Goal: Information Seeking & Learning: Understand process/instructions

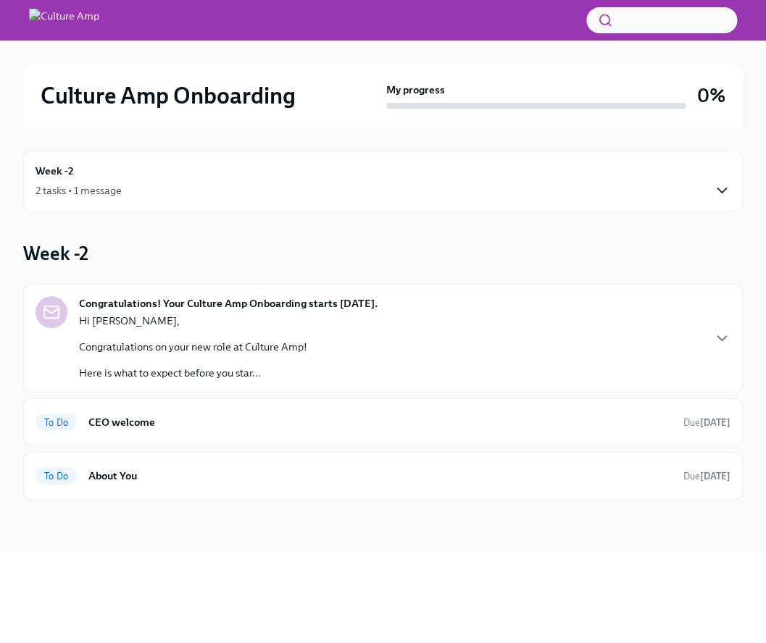
click at [714, 191] on icon "button" at bounding box center [721, 190] width 17 height 17
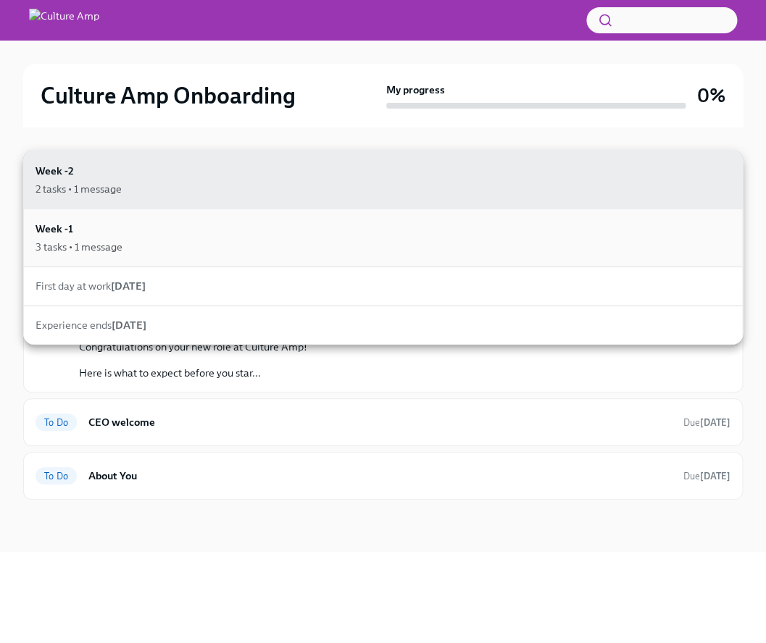
drag, startPoint x: 714, startPoint y: 191, endPoint x: 88, endPoint y: 250, distance: 628.6
click at [57, 240] on div "3 tasks • 1 message" at bounding box center [78, 247] width 87 height 14
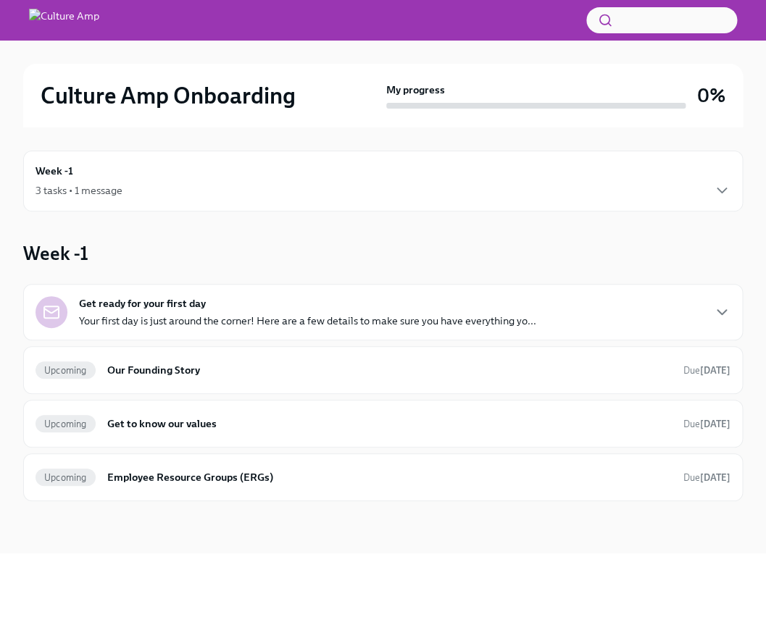
click at [685, 310] on div "Get ready for your first day Your first day is just around the corner! Here are…" at bounding box center [382, 312] width 695 height 32
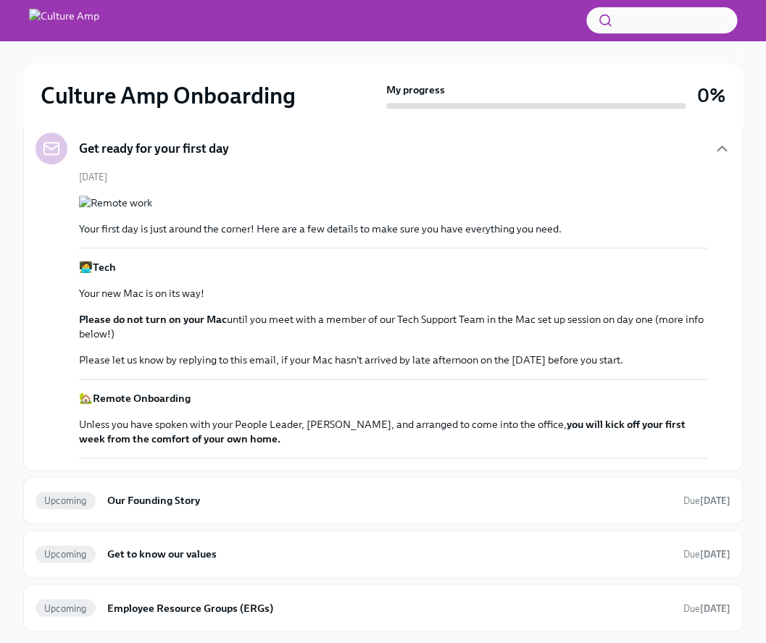
scroll to position [548, 0]
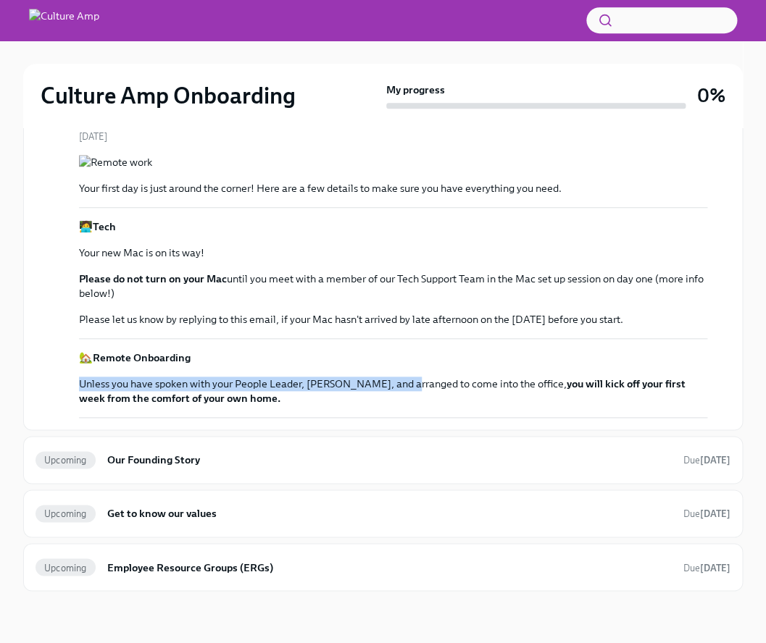
drag, startPoint x: 169, startPoint y: 578, endPoint x: 393, endPoint y: 603, distance: 225.2
click at [403, 406] on div "🏡 Remote Onboarding Unless you have spoken with your People Leader, [PERSON_NAM…" at bounding box center [393, 378] width 628 height 55
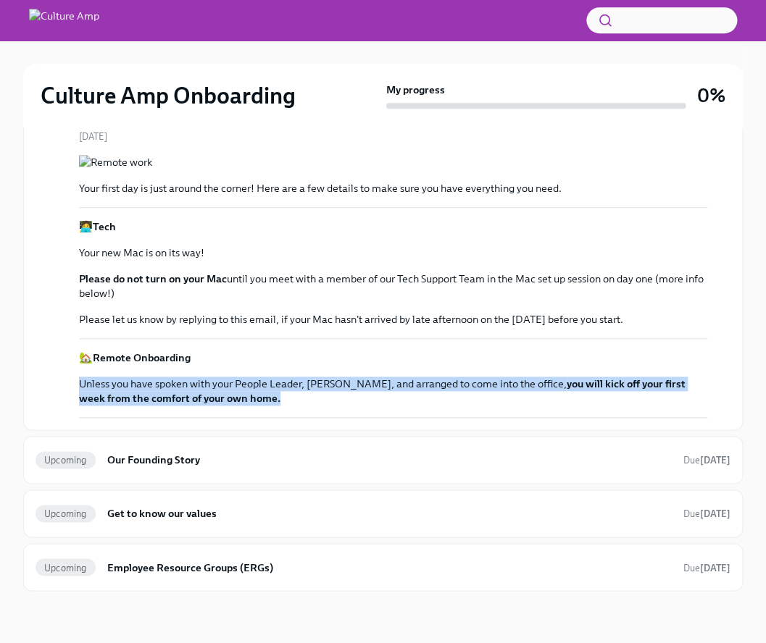
drag, startPoint x: 128, startPoint y: 590, endPoint x: 41, endPoint y: 588, distance: 87.7
click at [41, 418] on div "[DATE] Your first day is just around the corner! Here are a few details to make…" at bounding box center [382, 274] width 695 height 288
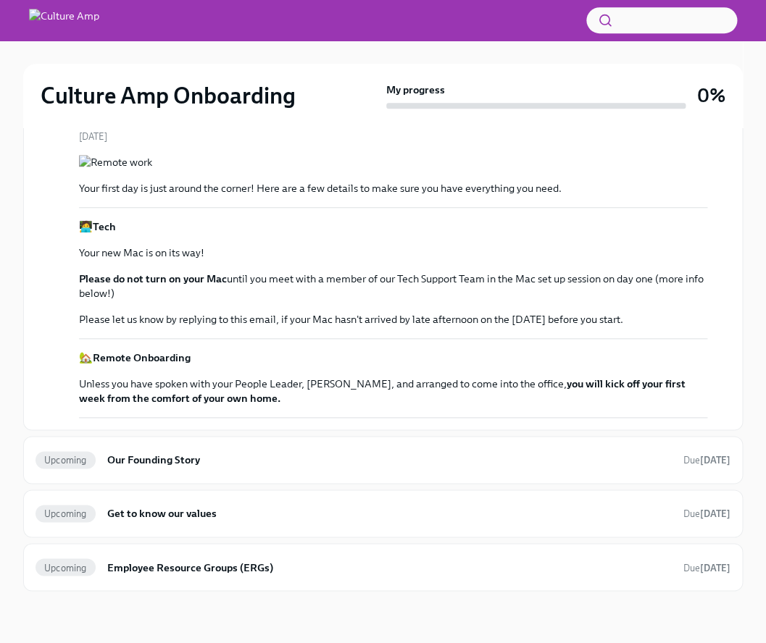
click at [366, 365] on p "🏡 Remote Onboarding" at bounding box center [393, 358] width 628 height 14
drag, startPoint x: 469, startPoint y: 453, endPoint x: 276, endPoint y: 324, distance: 232.5
click at [175, 510] on h6 "Get to know our values" at bounding box center [389, 514] width 564 height 16
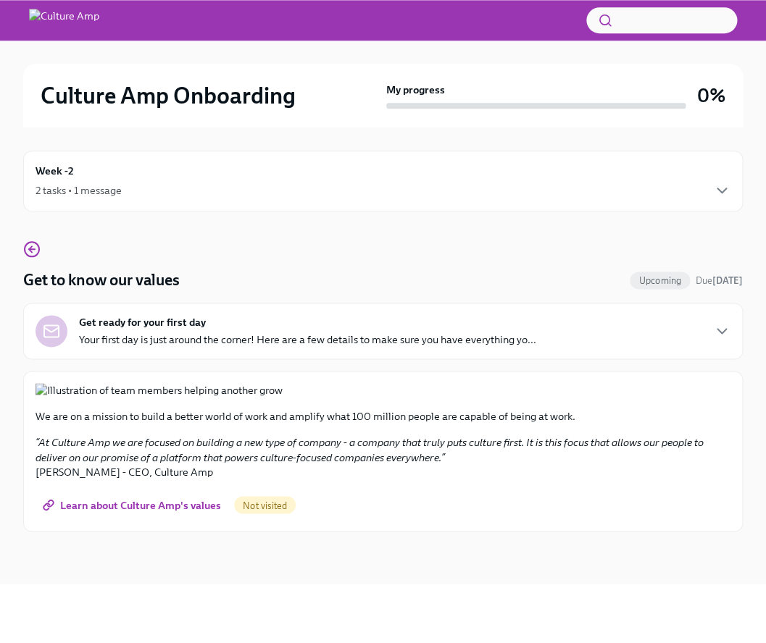
scroll to position [611, 0]
click at [436, 424] on p "We are on a mission to build a better world of work and amplify what 100 millio…" at bounding box center [382, 416] width 695 height 14
click at [28, 252] on icon "button" at bounding box center [31, 249] width 17 height 17
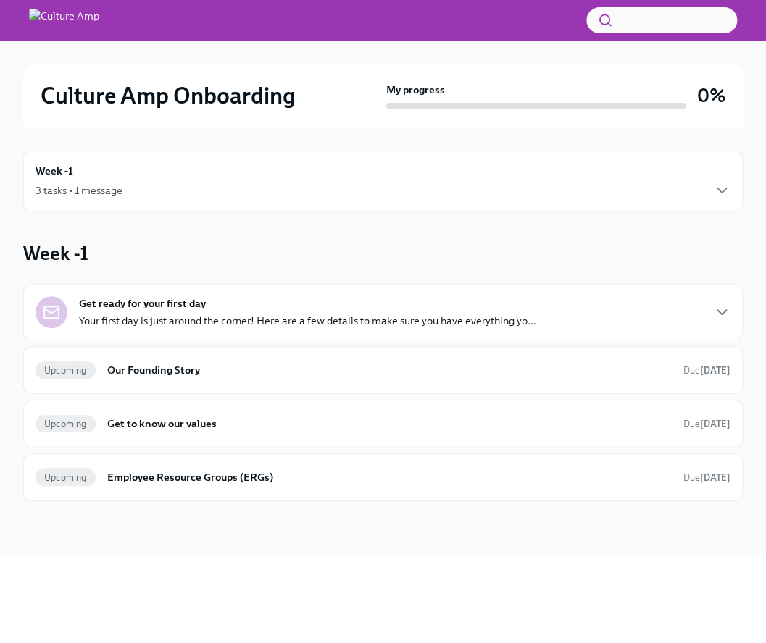
drag, startPoint x: 405, startPoint y: 374, endPoint x: 167, endPoint y: 216, distance: 285.9
click at [99, 17] on img at bounding box center [64, 20] width 70 height 23
drag, startPoint x: 97, startPoint y: 99, endPoint x: 69, endPoint y: 137, distance: 47.7
click at [97, 99] on h2 "Culture Amp Onboarding" at bounding box center [168, 95] width 255 height 29
click at [95, 166] on div "Week -1 3 tasks • 1 message" at bounding box center [382, 181] width 695 height 36
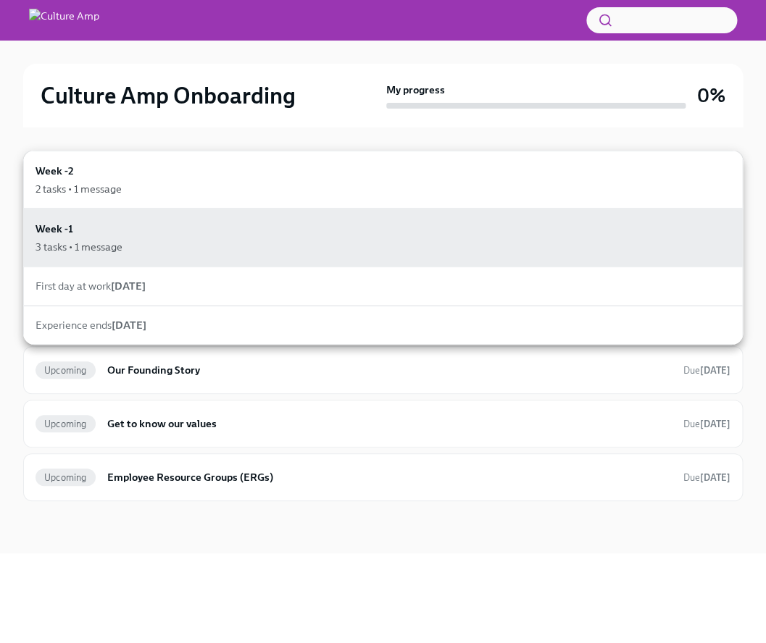
drag, startPoint x: 196, startPoint y: 312, endPoint x: 180, endPoint y: 392, distance: 81.1
click at [179, 183] on div "2 tasks • 1 message" at bounding box center [382, 189] width 695 height 14
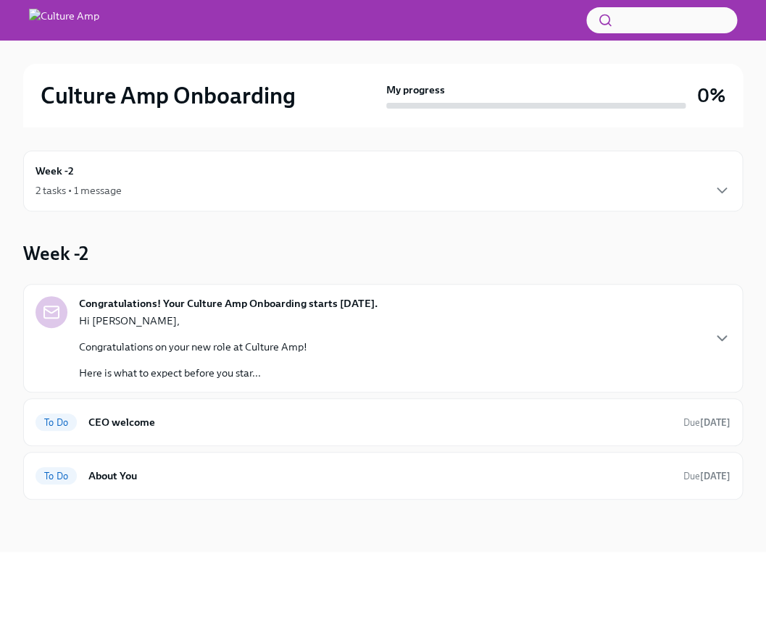
click at [756, 347] on div "Culture Amp Onboarding My progress 0% Week -2 2 tasks • 1 message Week -2 Congr…" at bounding box center [383, 296] width 766 height 511
click at [688, 339] on div "Congratulations! Your Culture Amp Onboarding starts [DATE]. Hi [PERSON_NAME], C…" at bounding box center [382, 338] width 695 height 84
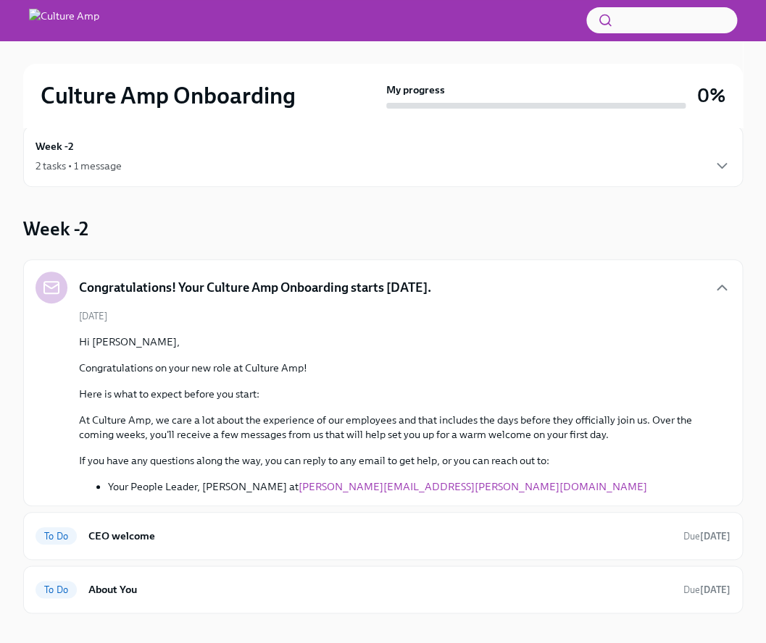
scroll to position [48, 0]
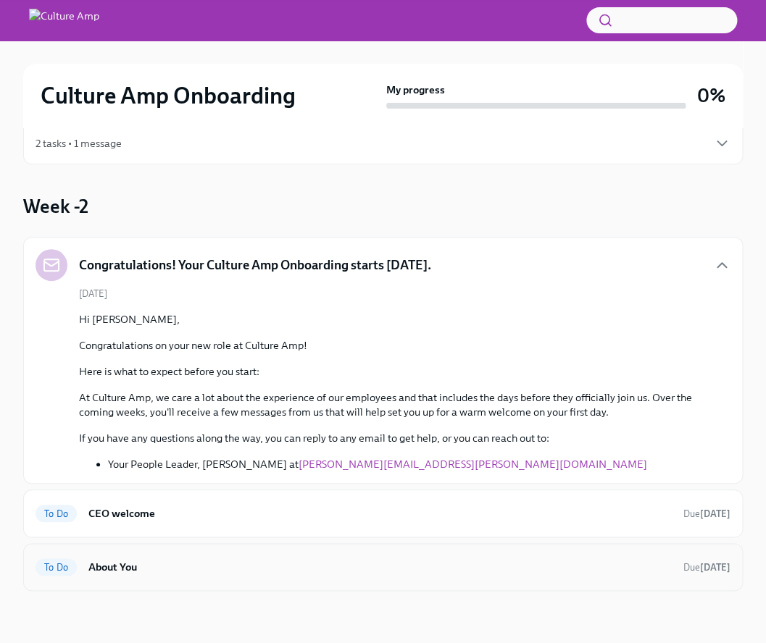
click at [135, 549] on div "To Do About You Due [DATE]" at bounding box center [382, 567] width 719 height 48
click at [135, 582] on div "To Do About You Due [DATE]" at bounding box center [382, 567] width 719 height 48
click at [128, 572] on h6 "About You" at bounding box center [379, 567] width 583 height 16
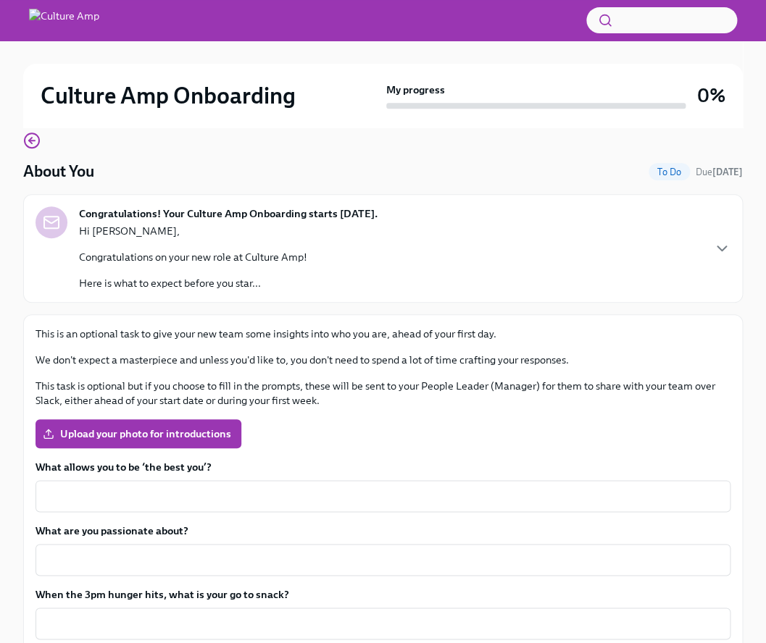
drag, startPoint x: 171, startPoint y: 260, endPoint x: 122, endPoint y: 351, distance: 103.1
drag, startPoint x: 486, startPoint y: 478, endPoint x: 439, endPoint y: 476, distance: 47.1
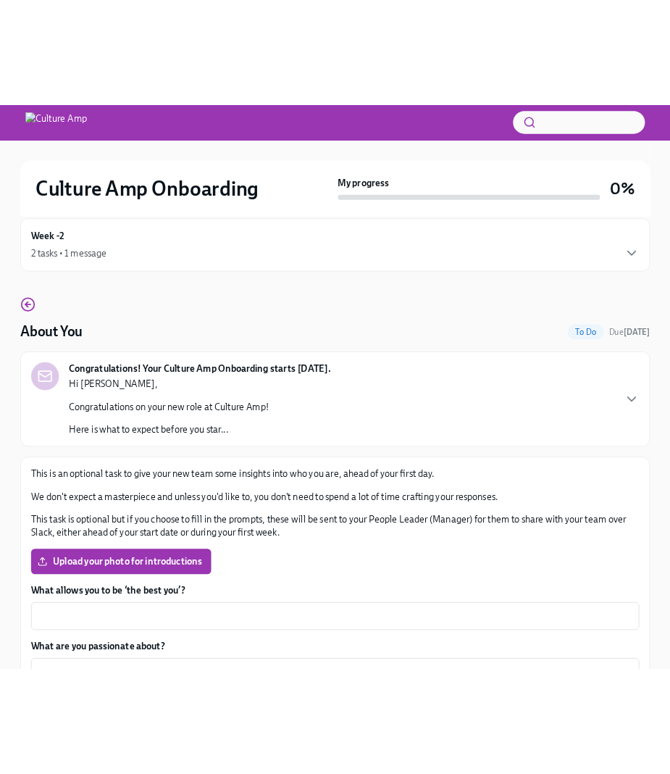
scroll to position [0, 0]
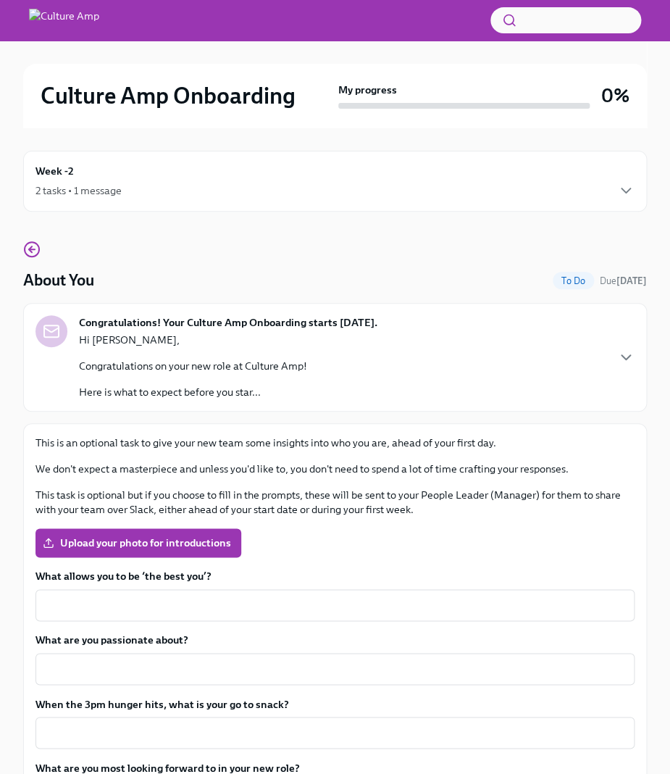
click at [432, 112] on div "Culture Amp Onboarding My progress 0%" at bounding box center [335, 96] width 624 height 64
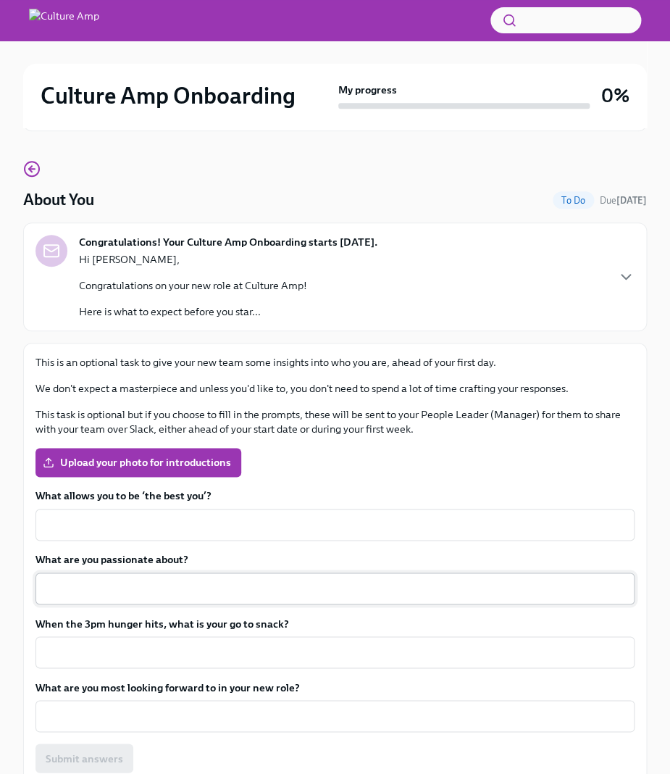
scroll to position [143, 0]
